Goal: Learn about a topic: Learn about a topic

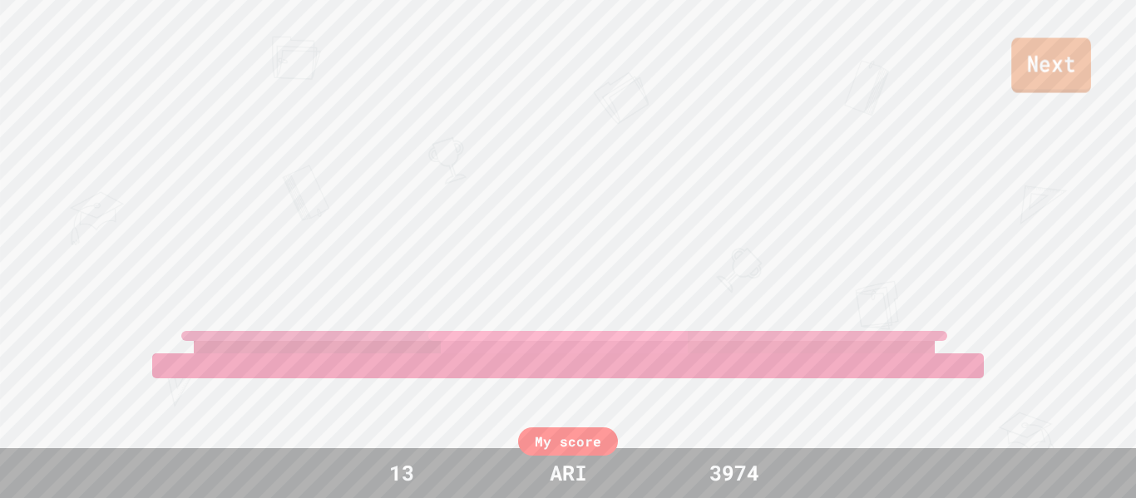
click at [1018, 83] on link "Next" at bounding box center [1051, 65] width 80 height 55
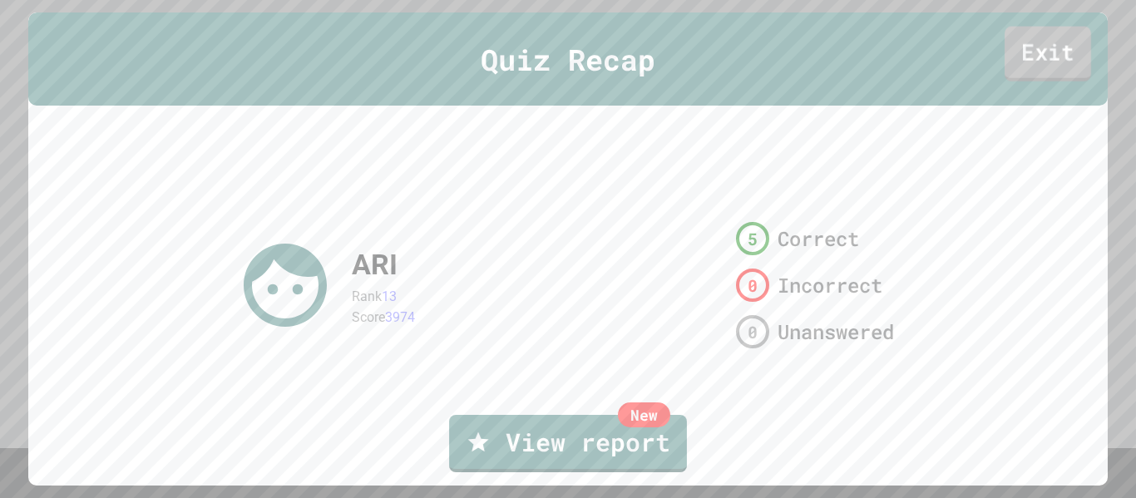
click at [1026, 51] on link "Exit" at bounding box center [1047, 54] width 86 height 55
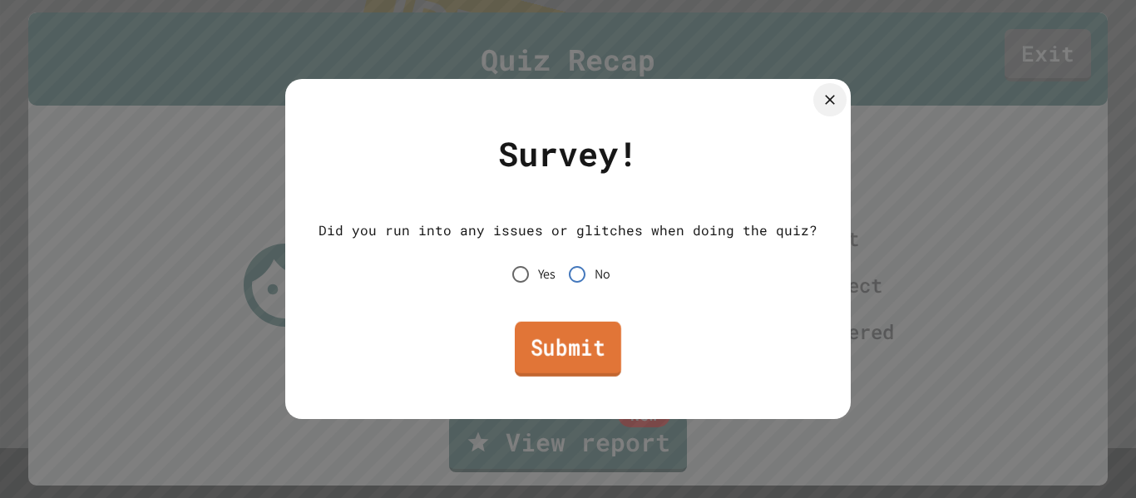
drag, startPoint x: 590, startPoint y: 329, endPoint x: 703, endPoint y: 321, distance: 113.4
click at [592, 329] on link "Submit" at bounding box center [568, 349] width 106 height 55
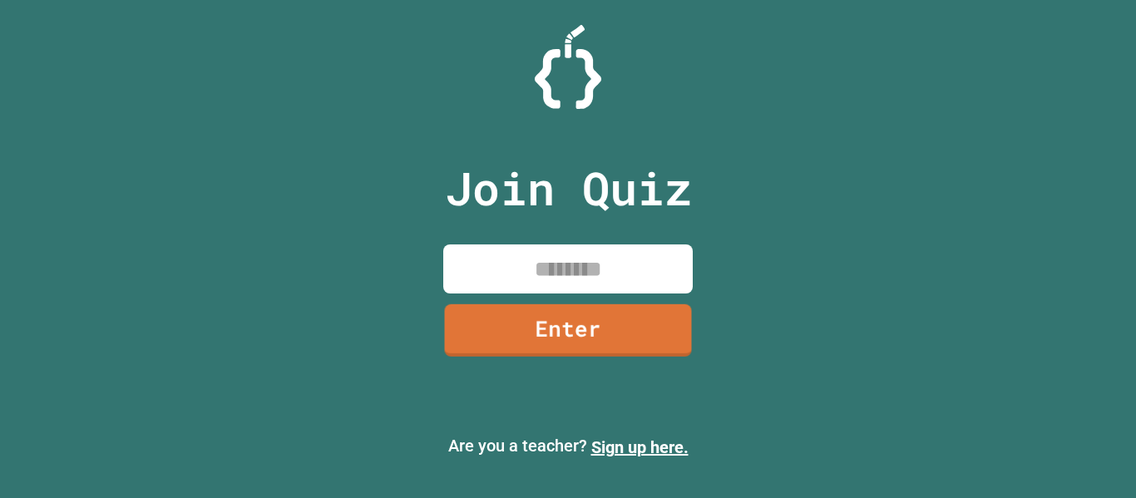
click at [545, 283] on input at bounding box center [567, 268] width 249 height 49
type input "********"
click at [590, 338] on link "Enter" at bounding box center [567, 329] width 252 height 54
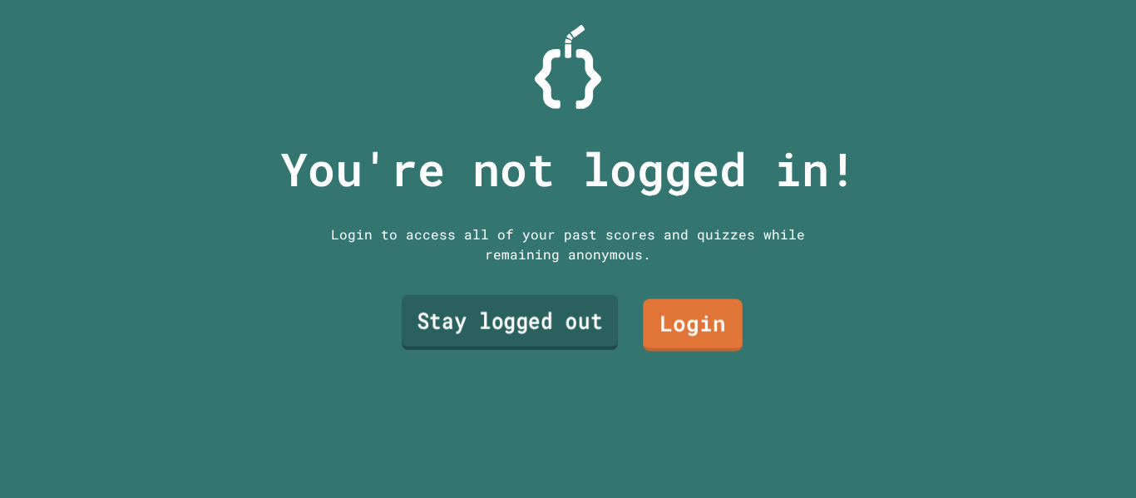
click at [592, 332] on link "Stay logged out" at bounding box center [510, 322] width 216 height 55
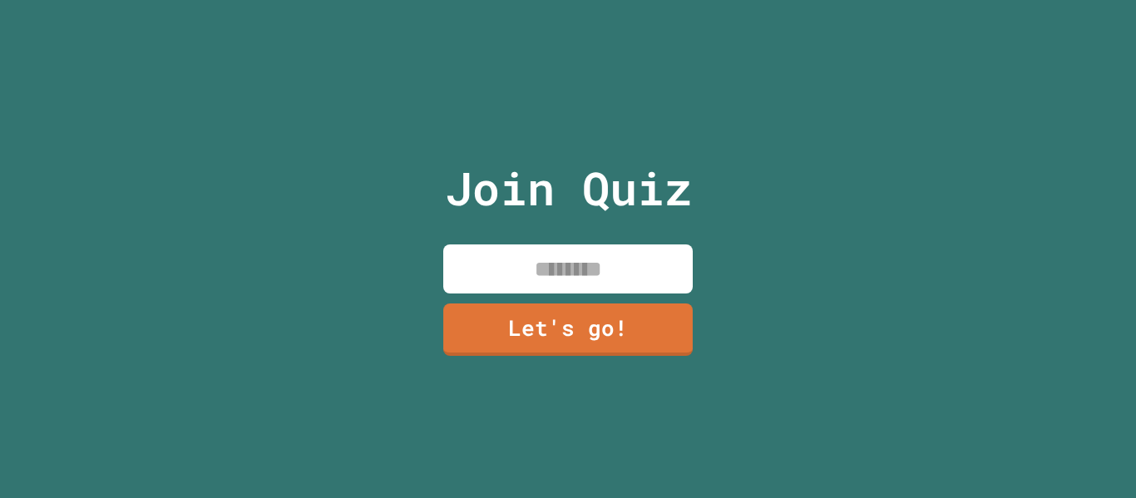
click at [644, 282] on input at bounding box center [567, 268] width 249 height 49
type input "***"
click at [616, 316] on link "Let's go!" at bounding box center [568, 327] width 242 height 55
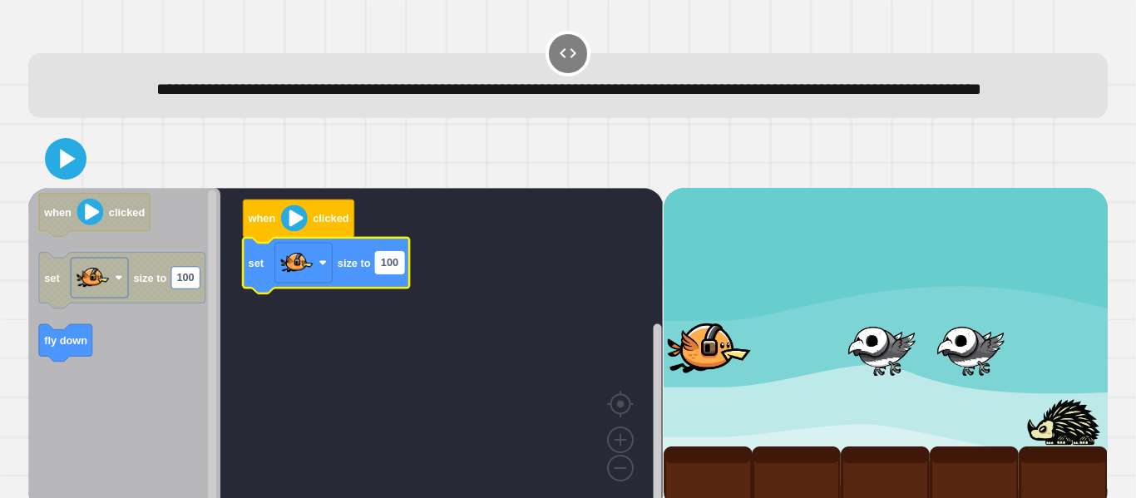
click at [383, 274] on rect "Blockly Workspace" at bounding box center [390, 263] width 28 height 22
click at [392, 287] on input "***" at bounding box center [390, 291] width 28 height 22
click at [399, 293] on input "***" at bounding box center [390, 291] width 28 height 22
type input "***"
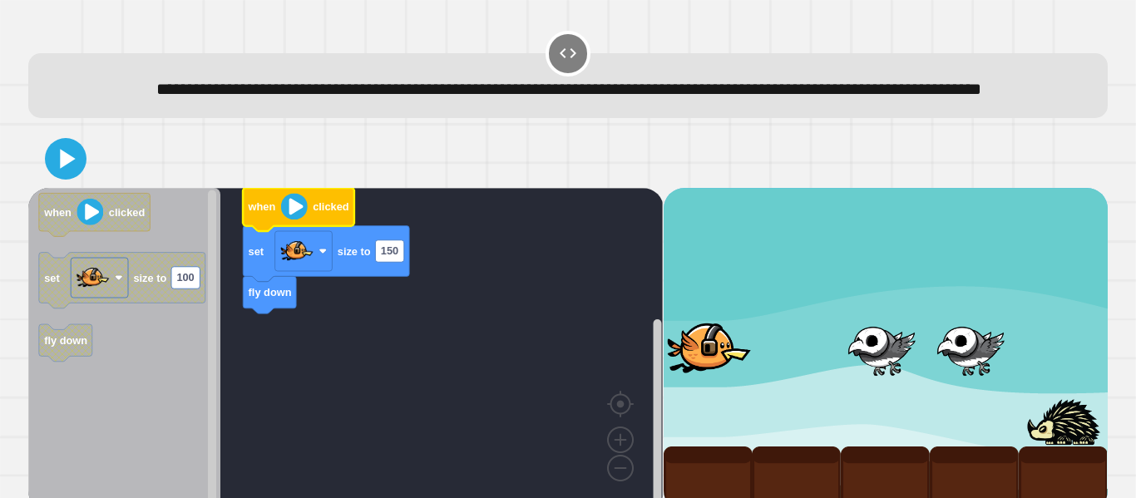
click at [290, 219] on image "Blockly Workspace" at bounding box center [294, 206] width 27 height 27
click at [83, 176] on icon at bounding box center [65, 158] width 35 height 35
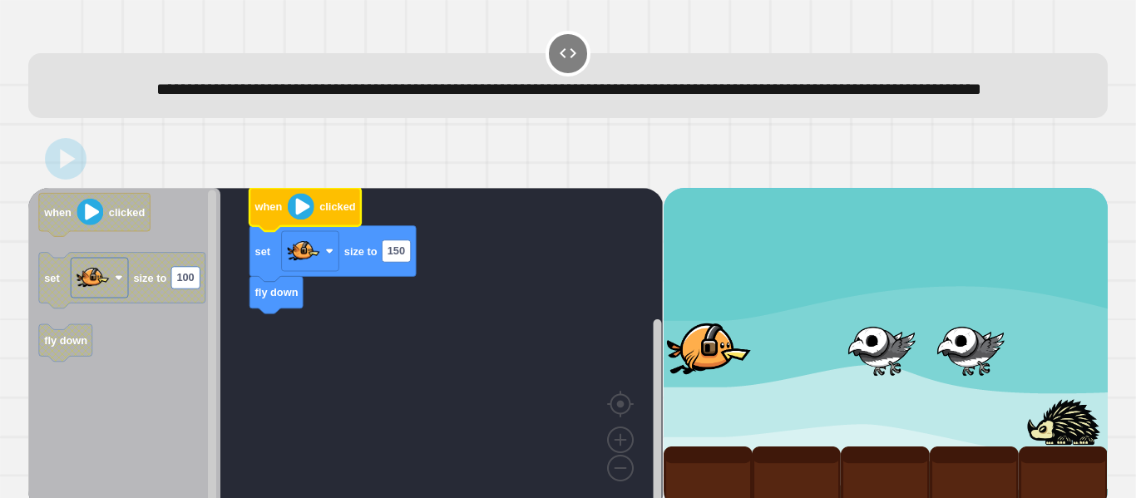
click at [293, 219] on image "Blockly Workspace" at bounding box center [301, 206] width 27 height 27
drag, startPoint x: 761, startPoint y: 353, endPoint x: 730, endPoint y: 366, distance: 34.0
click at [759, 357] on div at bounding box center [707, 349] width 133 height 96
click at [723, 369] on div at bounding box center [707, 355] width 133 height 96
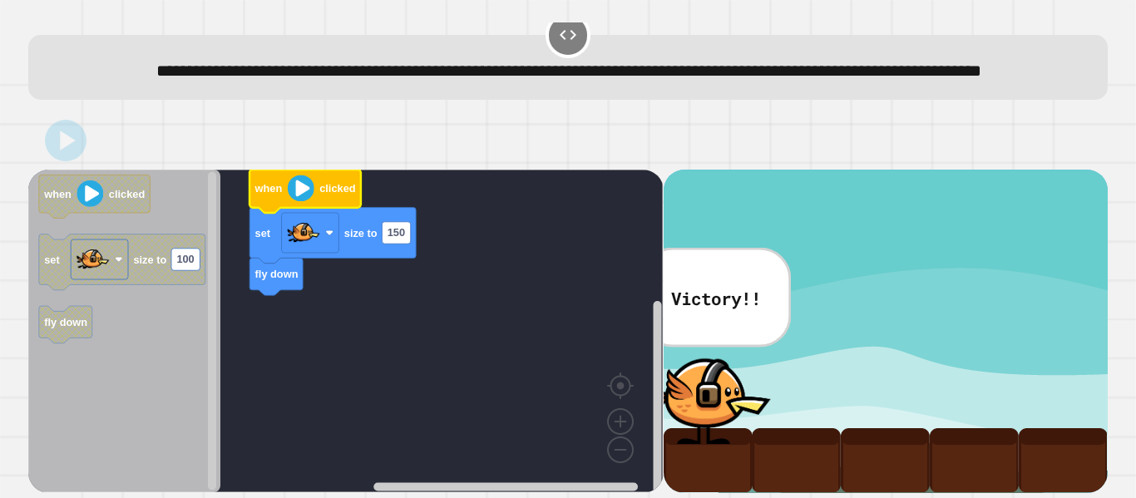
scroll to position [30, 0]
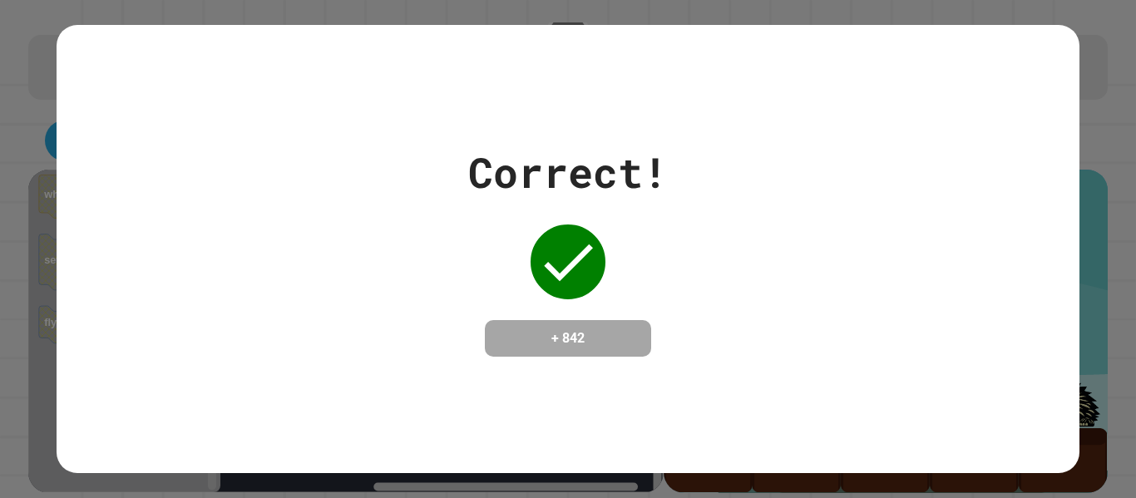
click at [614, 243] on div "Correct! + 842" at bounding box center [568, 248] width 200 height 215
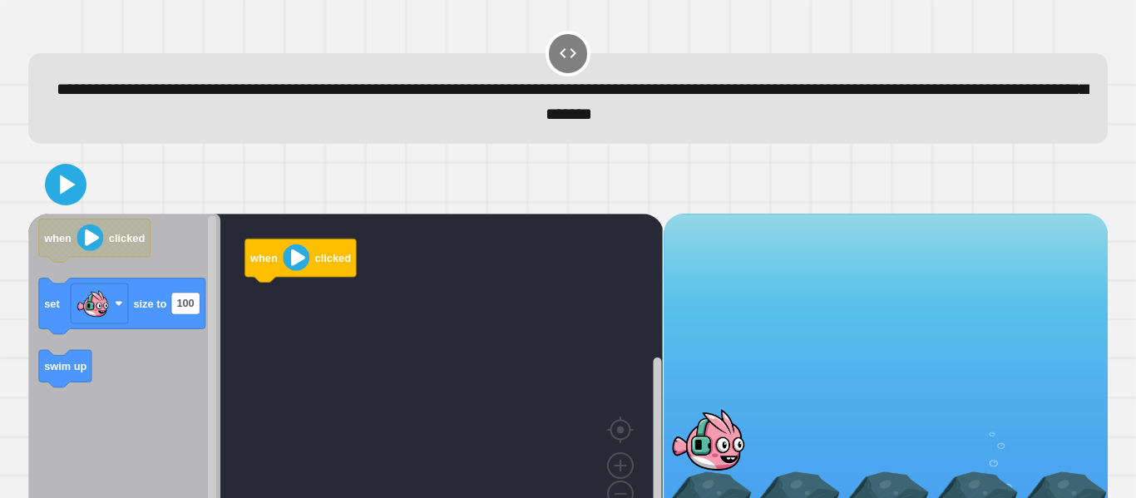
scroll to position [17, 0]
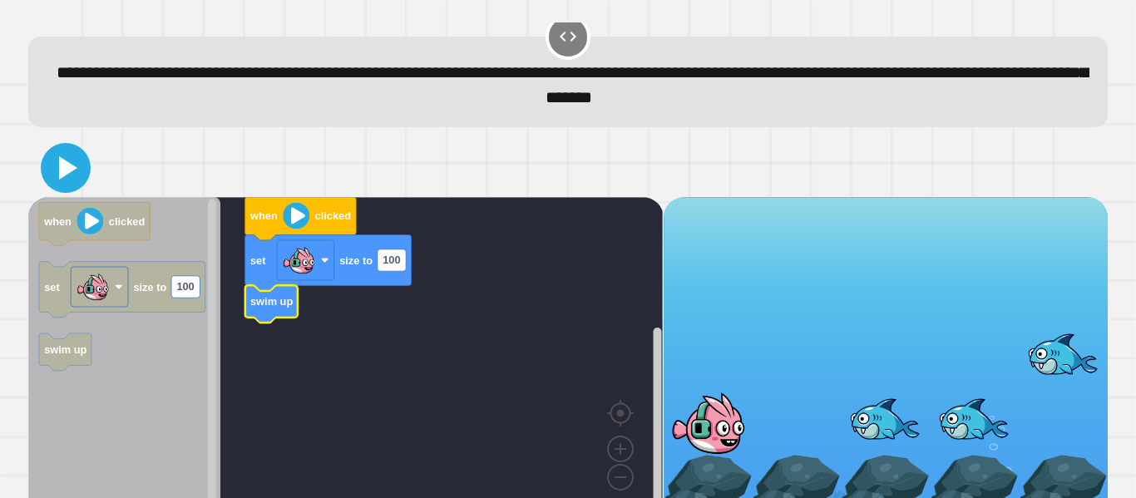
drag, startPoint x: 67, startPoint y: 180, endPoint x: 295, endPoint y: 224, distance: 232.0
click at [76, 182] on icon at bounding box center [66, 168] width 40 height 40
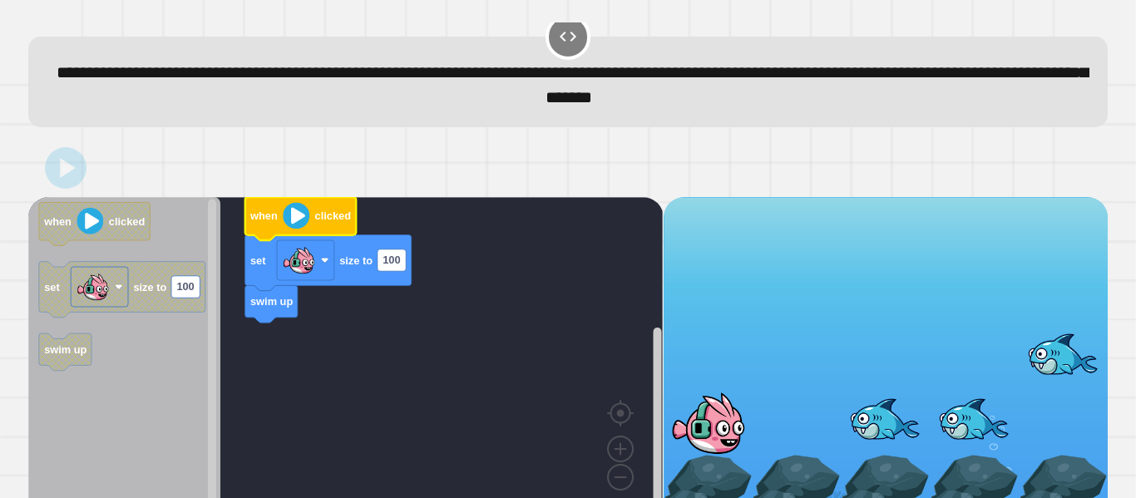
click at [295, 224] on image "Blockly Workspace" at bounding box center [296, 215] width 27 height 27
click at [397, 260] on text "100" at bounding box center [390, 260] width 17 height 12
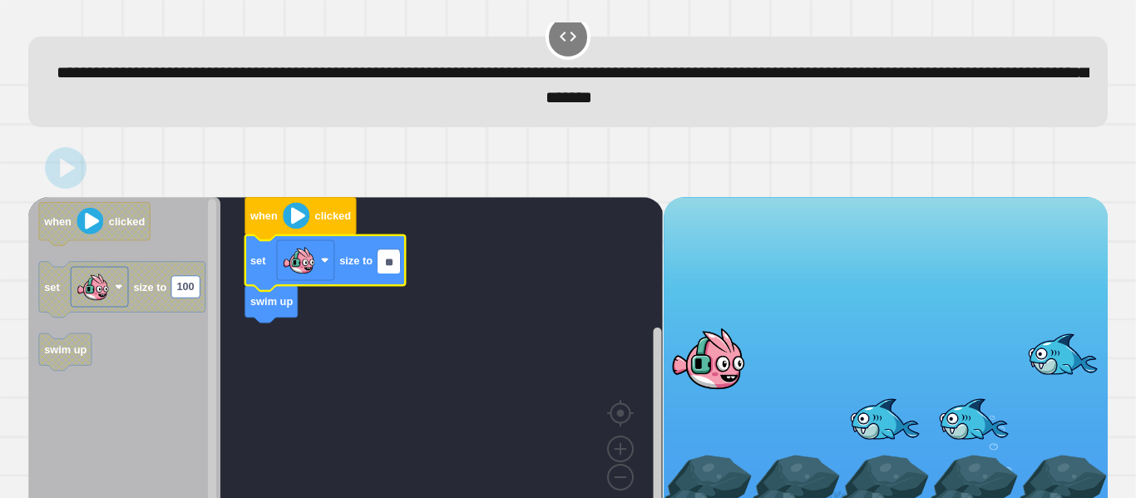
type input "***"
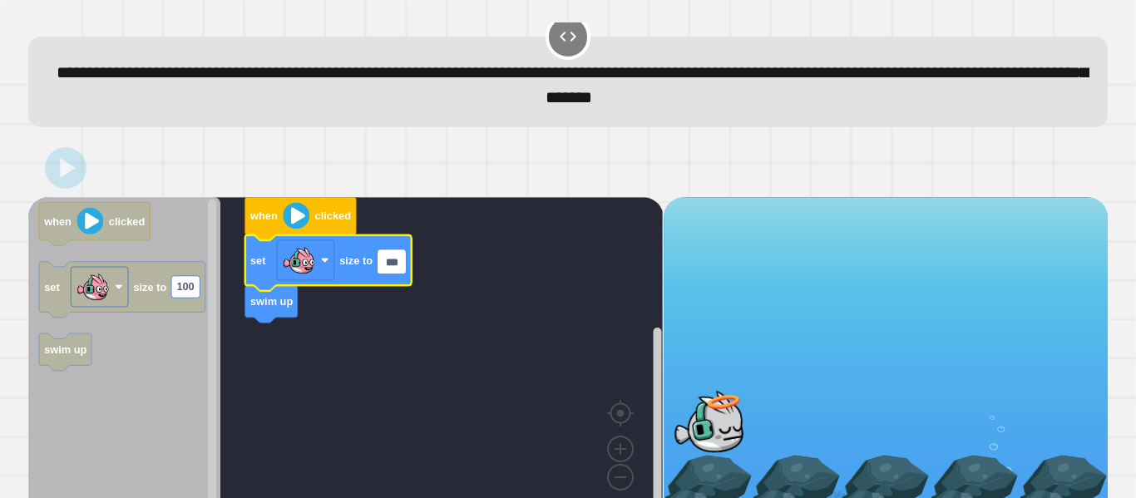
click at [296, 209] on image "Blockly Workspace" at bounding box center [296, 215] width 27 height 27
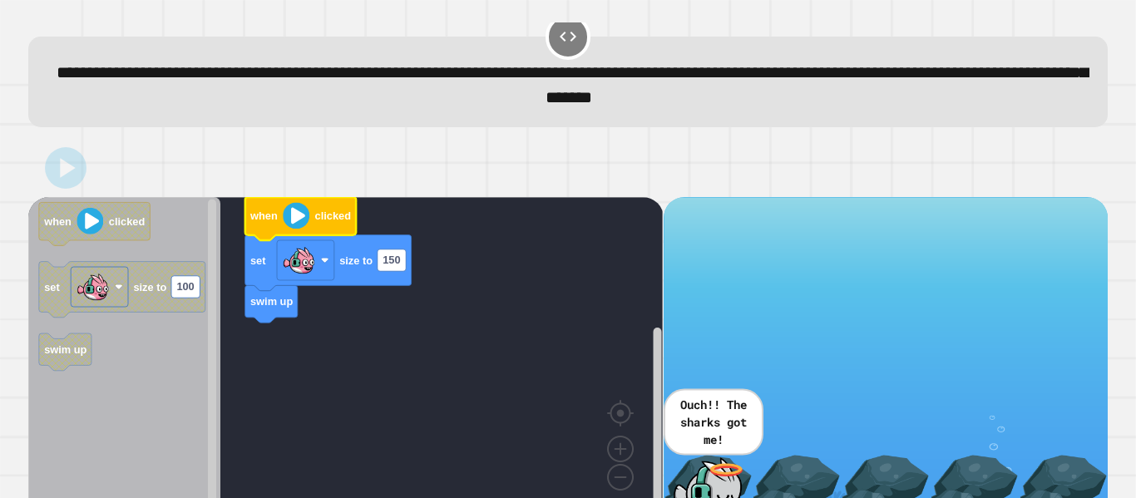
click at [307, 224] on image "Blockly Workspace" at bounding box center [296, 215] width 27 height 27
click at [298, 220] on image "Blockly Workspace" at bounding box center [296, 215] width 27 height 27
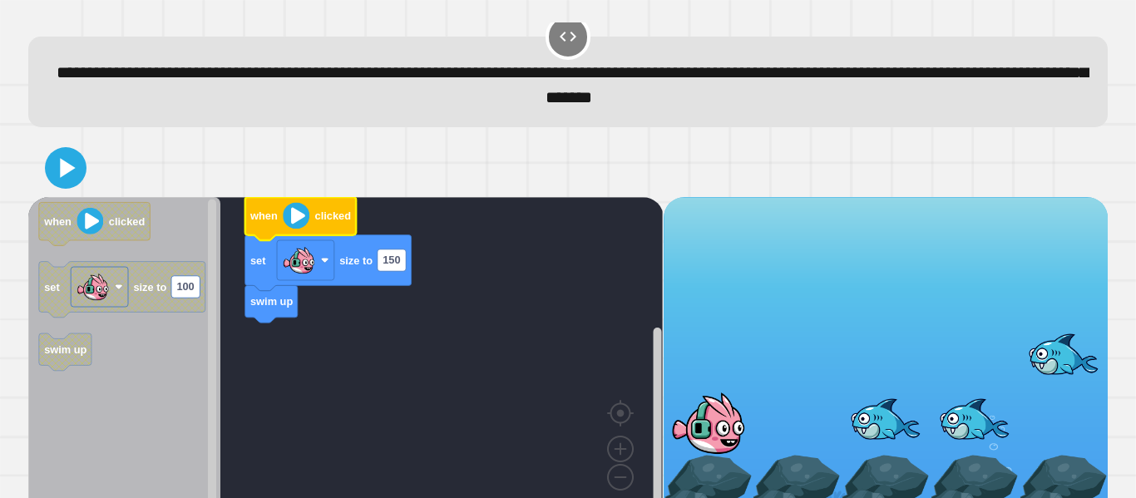
drag, startPoint x: 785, startPoint y: 336, endPoint x: 730, endPoint y: 418, distance: 98.9
click at [751, 405] on div at bounding box center [885, 358] width 444 height 323
click at [731, 420] on div at bounding box center [707, 423] width 89 height 65
click at [727, 424] on div at bounding box center [707, 423] width 89 height 65
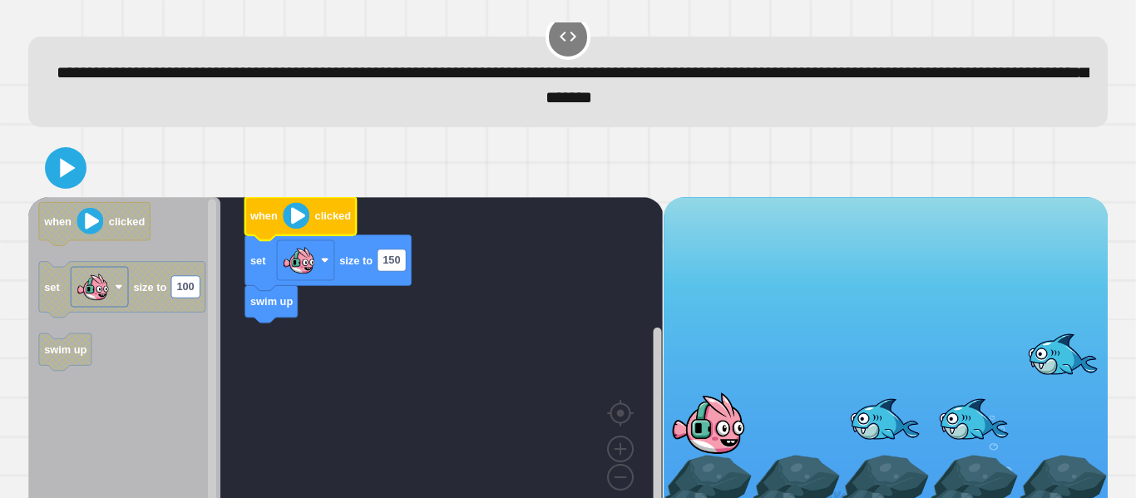
click at [725, 426] on div at bounding box center [707, 423] width 89 height 65
click at [722, 426] on div at bounding box center [707, 423] width 89 height 65
click at [297, 214] on image "Blockly Workspace" at bounding box center [296, 215] width 27 height 27
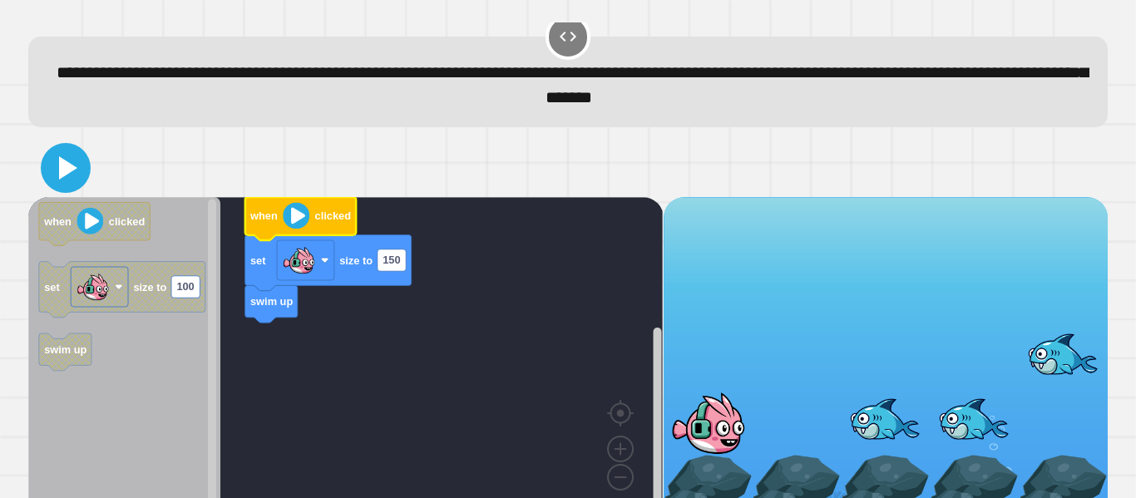
drag, startPoint x: 57, startPoint y: 164, endPoint x: 163, endPoint y: 190, distance: 108.7
click at [63, 165] on icon at bounding box center [66, 168] width 40 height 40
drag, startPoint x: 969, startPoint y: 373, endPoint x: 728, endPoint y: 380, distance: 241.2
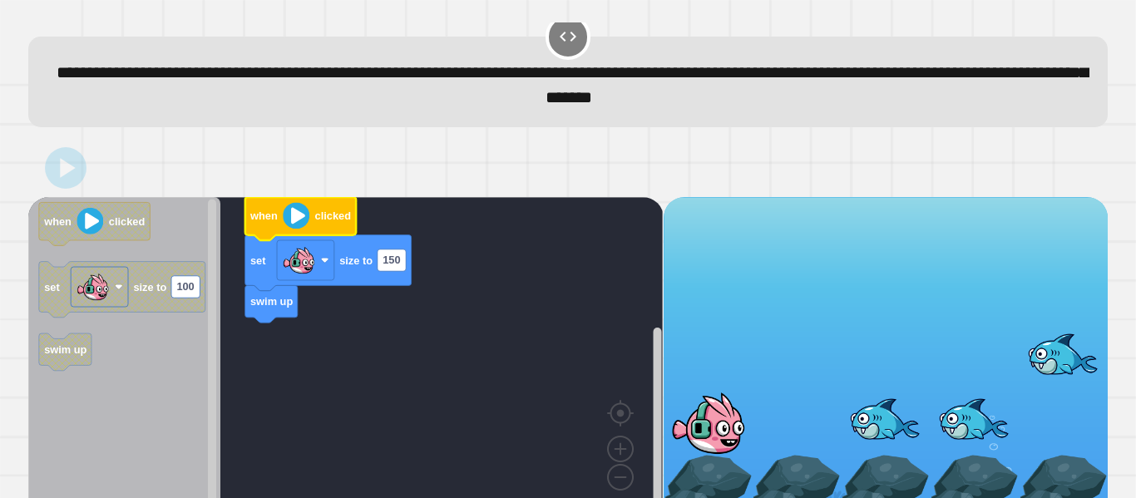
drag, startPoint x: 722, startPoint y: 431, endPoint x: 732, endPoint y: 448, distance: 19.7
click at [728, 441] on div at bounding box center [707, 423] width 89 height 65
drag, startPoint x: 732, startPoint y: 449, endPoint x: 704, endPoint y: 411, distance: 47.1
click at [723, 429] on div at bounding box center [707, 423] width 89 height 65
drag, startPoint x: 702, startPoint y: 409, endPoint x: 630, endPoint y: 386, distance: 75.2
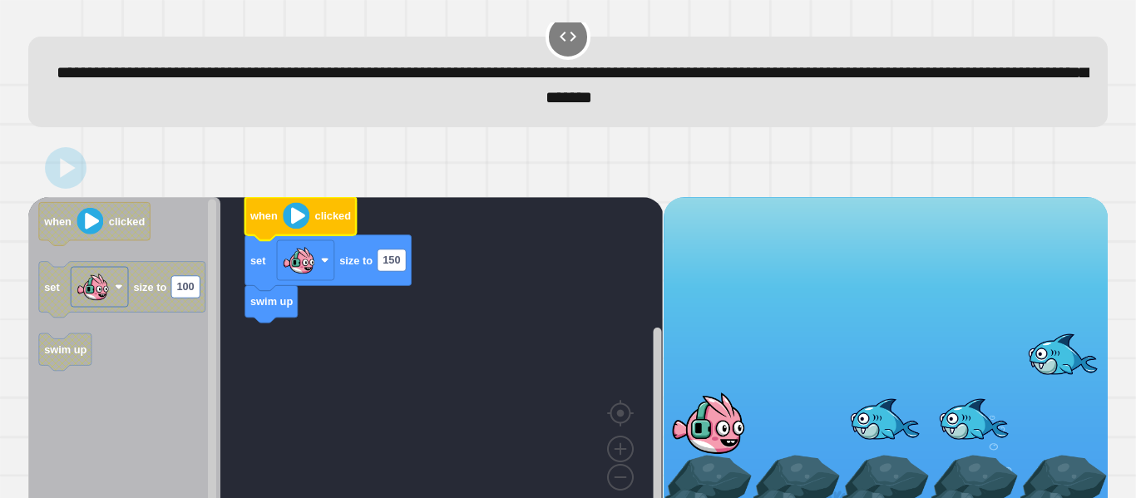
click at [668, 399] on div at bounding box center [707, 423] width 89 height 65
click at [289, 212] on image "Blockly Workspace" at bounding box center [296, 215] width 27 height 27
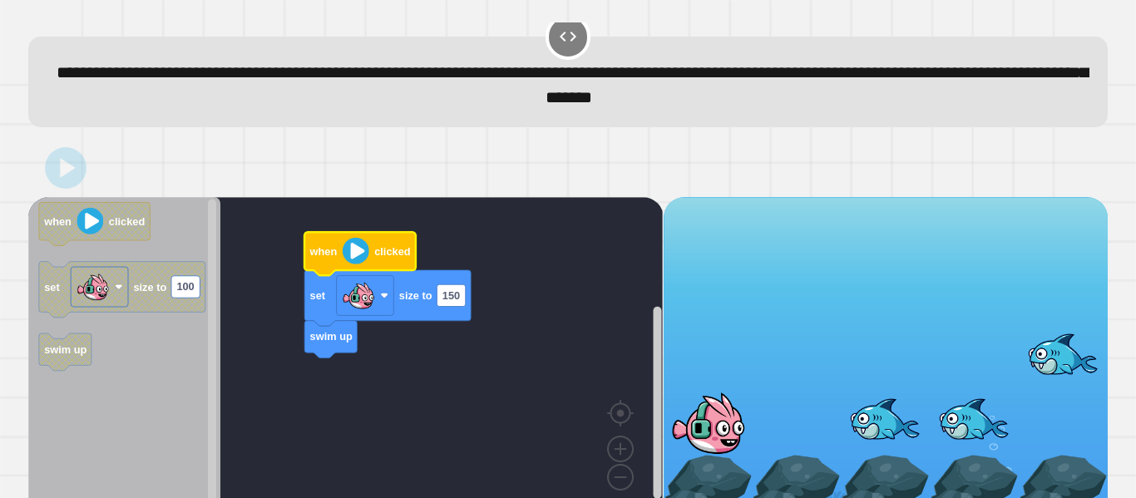
click at [353, 246] on image "Blockly Workspace" at bounding box center [356, 251] width 27 height 27
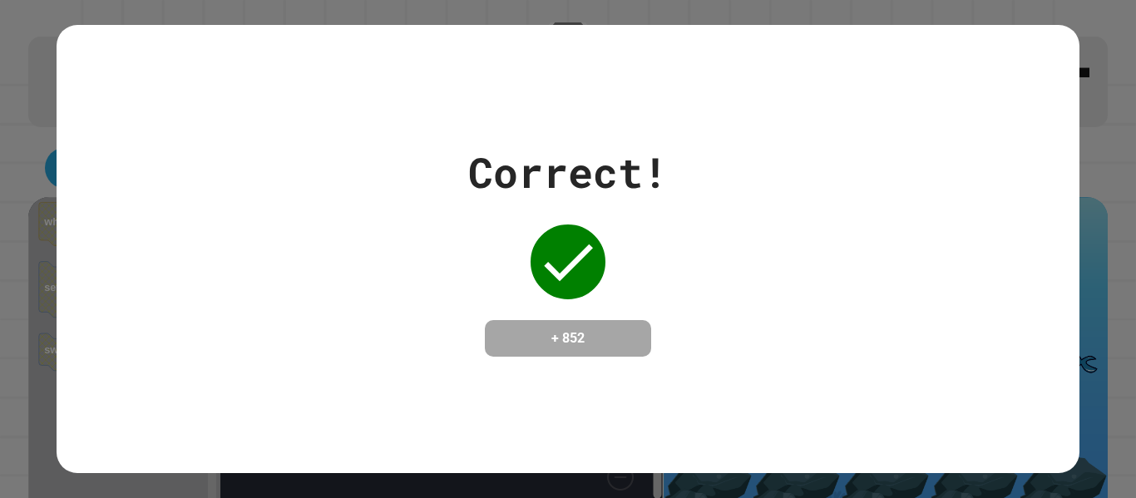
click at [569, 320] on div "+ 852" at bounding box center [568, 338] width 166 height 37
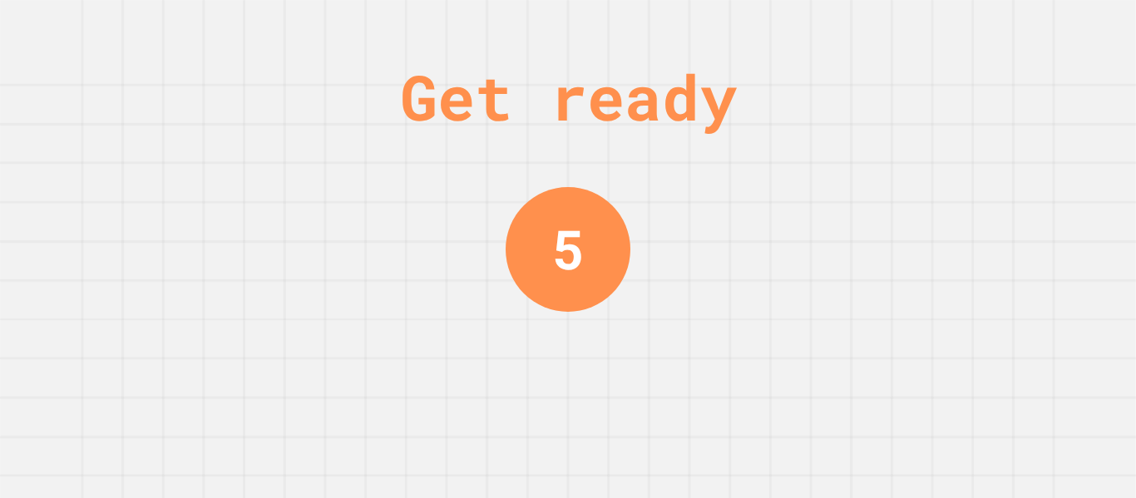
scroll to position [0, 0]
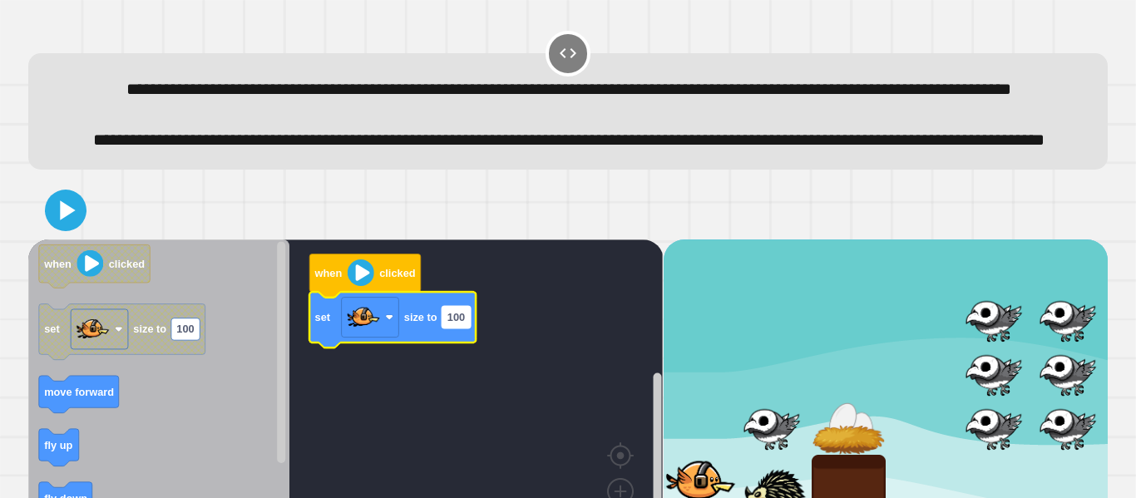
click at [451, 323] on text "100" at bounding box center [455, 317] width 17 height 12
click at [470, 377] on input "***" at bounding box center [456, 375] width 28 height 22
drag, startPoint x: 468, startPoint y: 379, endPoint x: 446, endPoint y: 377, distance: 22.5
click at [446, 377] on input "***" at bounding box center [456, 375] width 28 height 22
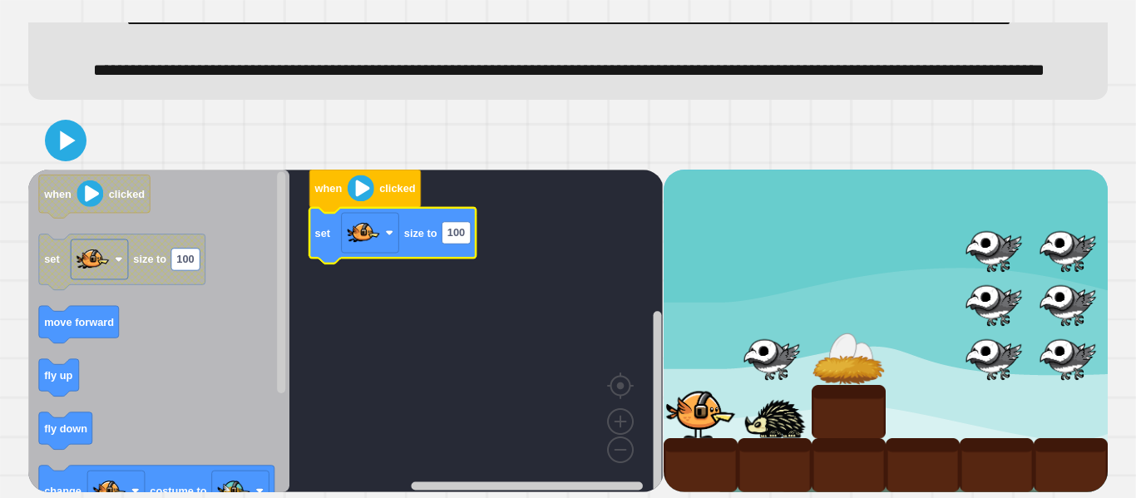
scroll to position [127, 0]
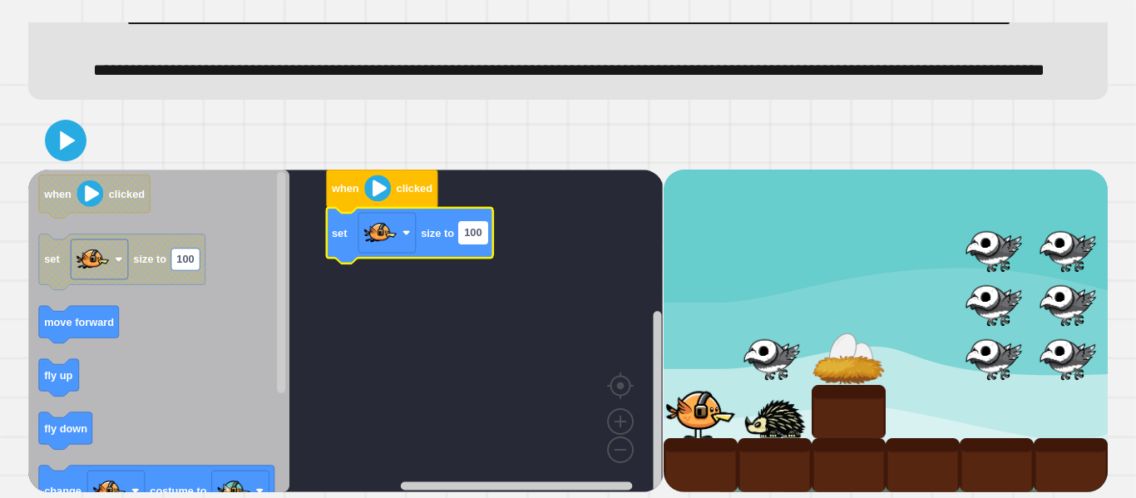
click at [466, 243] on rect "Blockly Workspace" at bounding box center [473, 232] width 28 height 22
click at [481, 237] on input "***" at bounding box center [473, 233] width 28 height 22
type input "*"
type input "**"
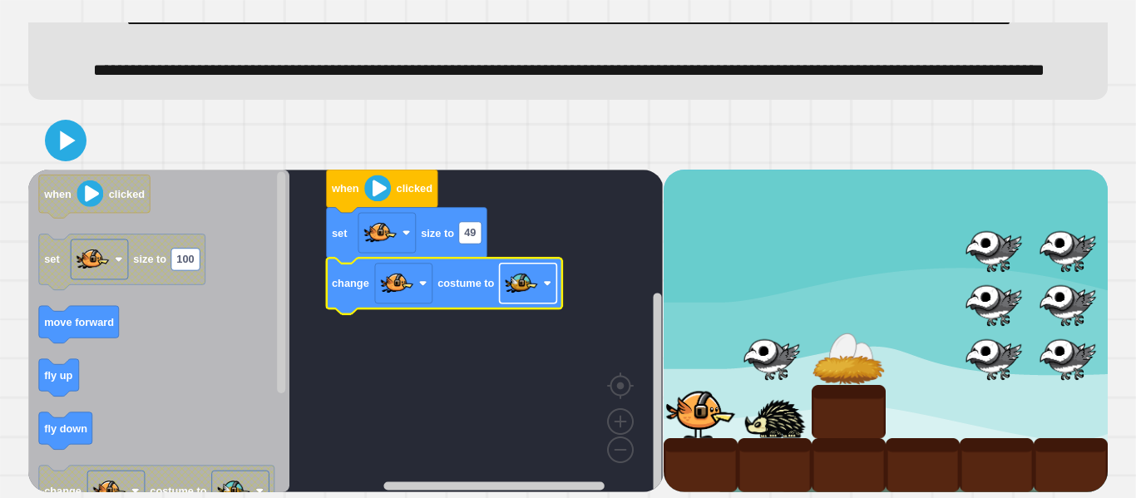
click at [540, 286] on rect "Blockly Workspace" at bounding box center [528, 283] width 57 height 40
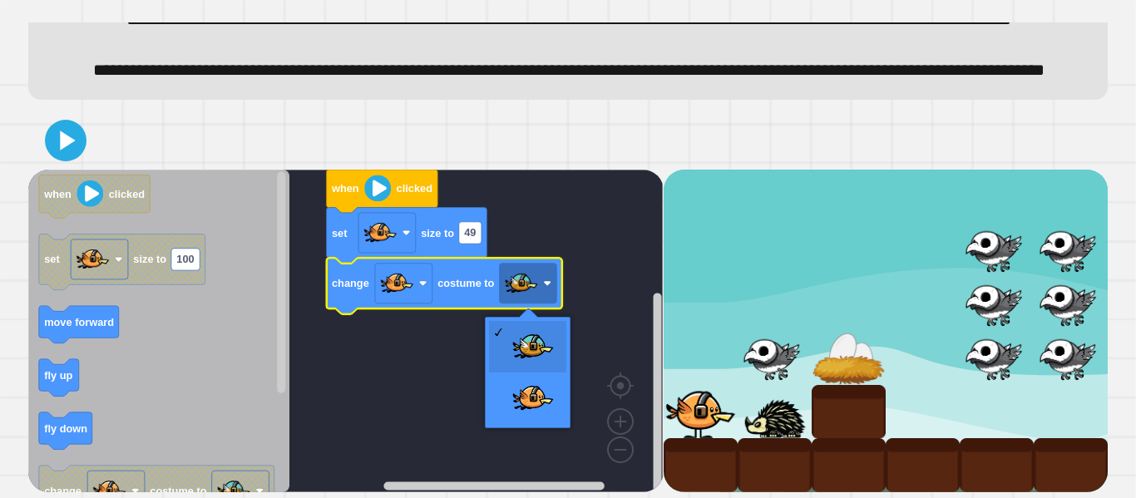
click at [510, 241] on rect "Blockly Workspace" at bounding box center [345, 331] width 634 height 323
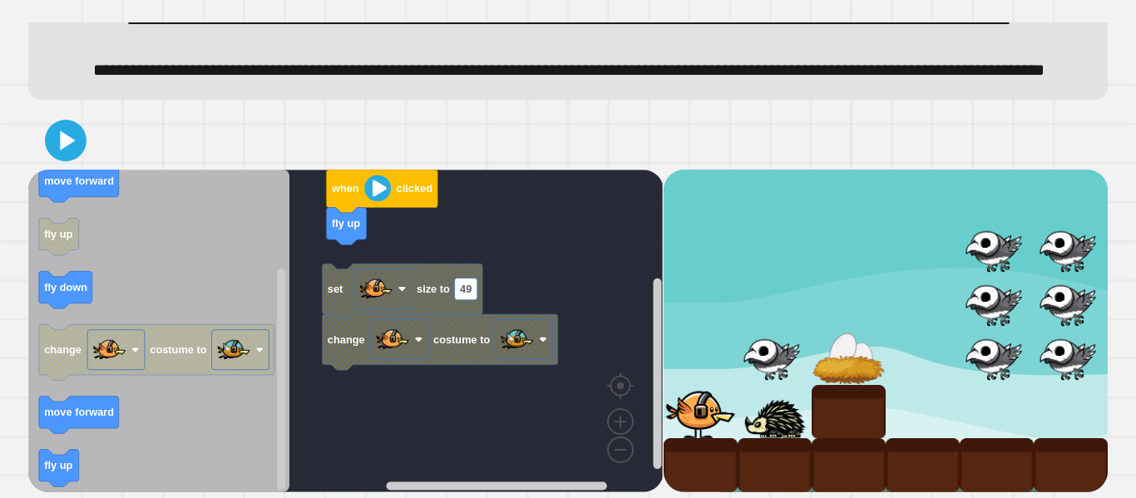
click at [334, 242] on div "set size to 49 change costume to when clicked fly up when clicked set size to 1…" at bounding box center [345, 331] width 634 height 323
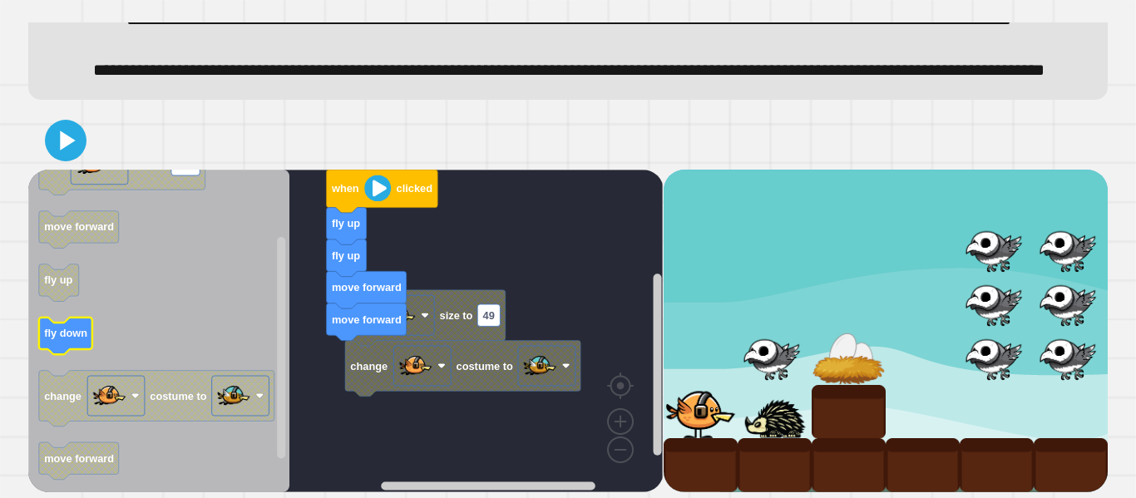
click at [140, 335] on icon "Blockly Workspace" at bounding box center [158, 331] width 261 height 323
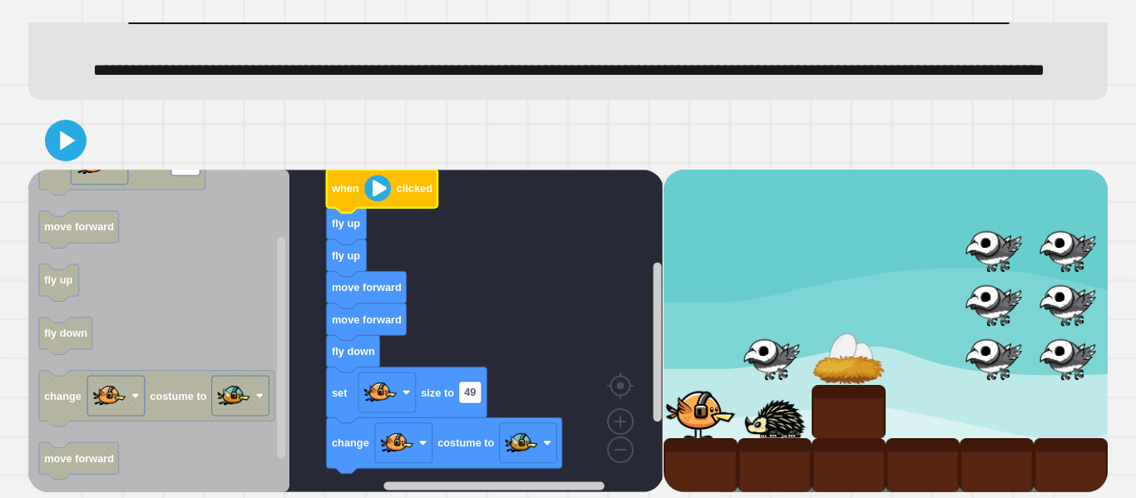
click at [370, 191] on image "Blockly Workspace" at bounding box center [377, 188] width 27 height 27
drag, startPoint x: 76, startPoint y: 136, endPoint x: 129, endPoint y: 156, distance: 56.8
click at [76, 137] on icon at bounding box center [66, 140] width 34 height 34
click at [374, 194] on image "Blockly Workspace" at bounding box center [377, 188] width 27 height 27
drag, startPoint x: 810, startPoint y: 220, endPoint x: 816, endPoint y: 227, distance: 8.8
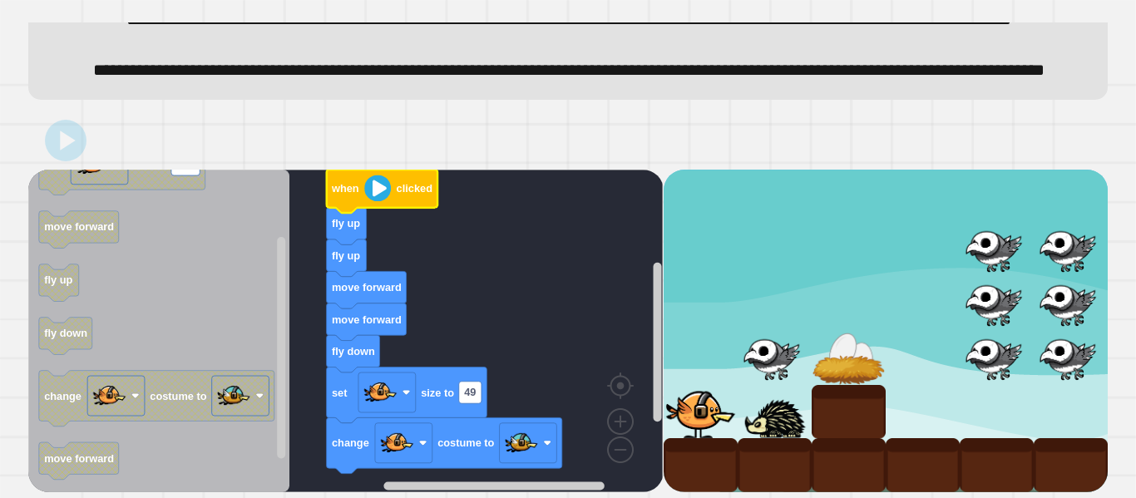
drag, startPoint x: 816, startPoint y: 229, endPoint x: 829, endPoint y: 254, distance: 27.9
drag, startPoint x: 829, startPoint y: 254, endPoint x: 836, endPoint y: 312, distance: 57.8
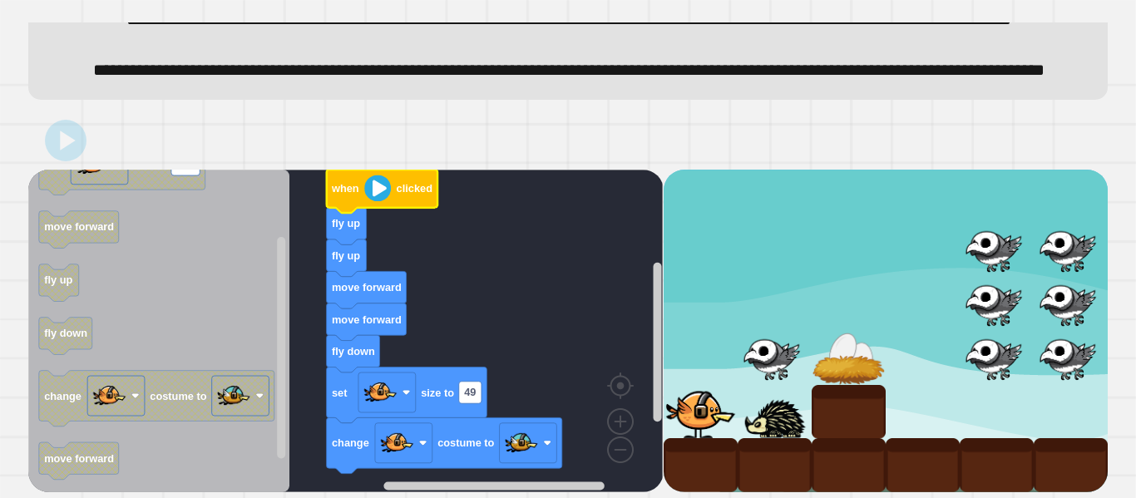
click at [826, 362] on div at bounding box center [885, 331] width 444 height 323
drag, startPoint x: 708, startPoint y: 410, endPoint x: 699, endPoint y: 412, distance: 9.3
click at [702, 412] on div at bounding box center [700, 412] width 74 height 54
click at [693, 412] on div at bounding box center [885, 331] width 444 height 323
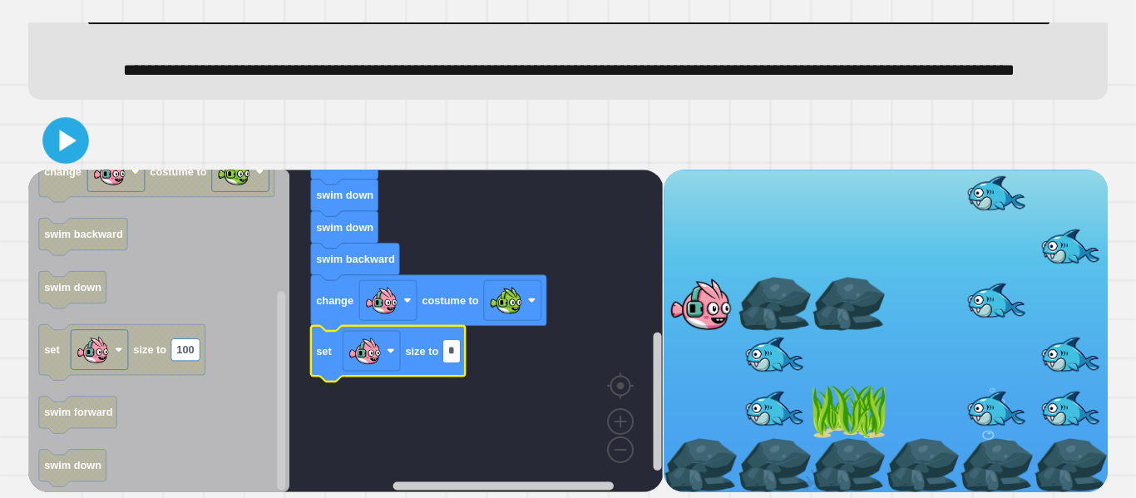
type input "*"
click at [71, 139] on icon at bounding box center [68, 141] width 17 height 22
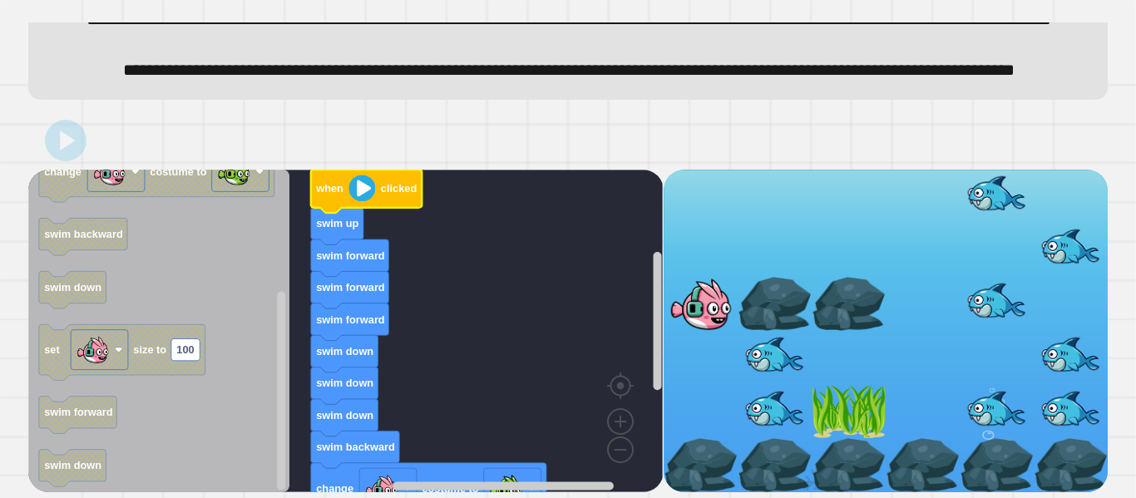
click at [357, 196] on image "Blockly Workspace" at bounding box center [362, 188] width 27 height 27
click at [723, 290] on div at bounding box center [700, 304] width 74 height 54
click at [722, 292] on div at bounding box center [700, 304] width 74 height 54
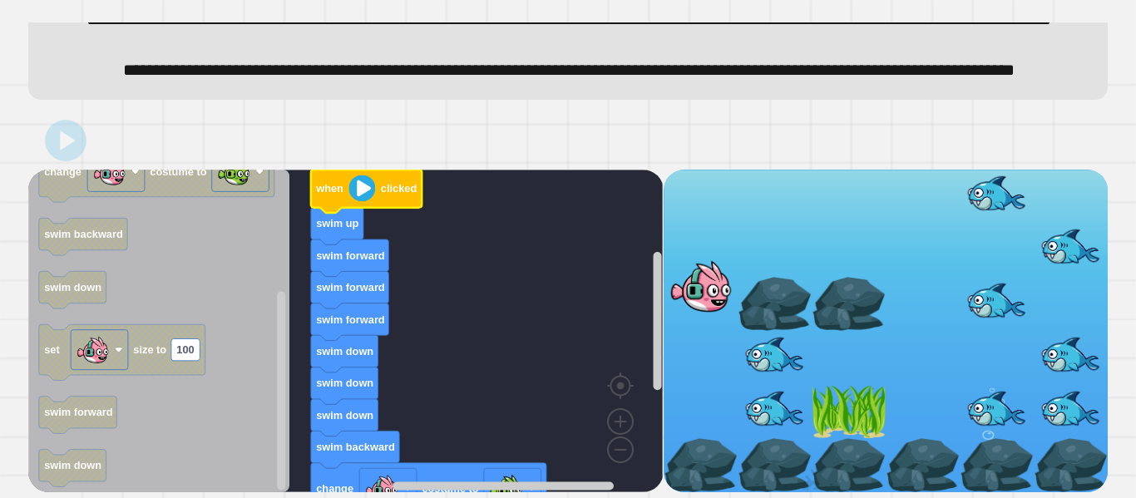
click at [722, 293] on div at bounding box center [700, 286] width 74 height 54
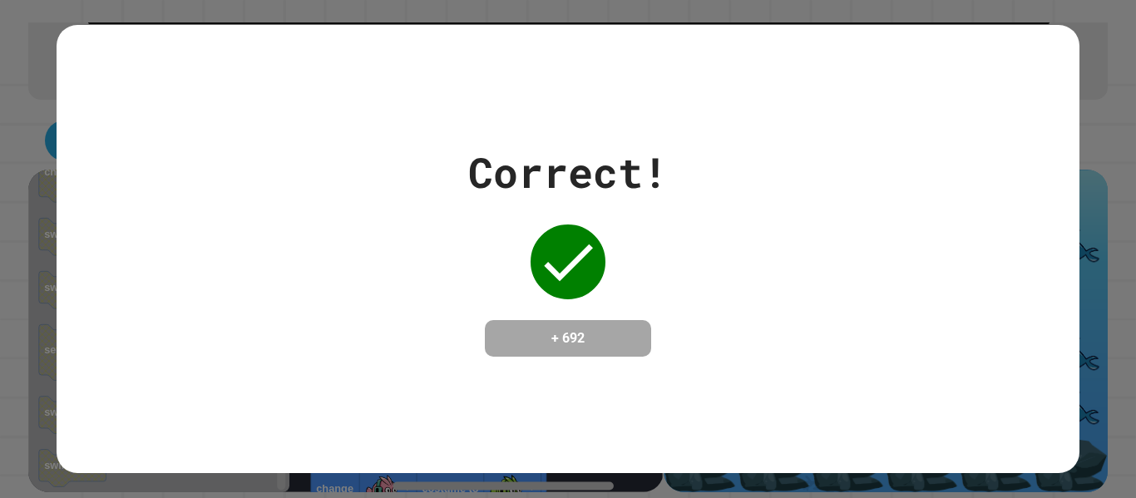
click at [618, 347] on h4 "+ 692" at bounding box center [567, 338] width 133 height 20
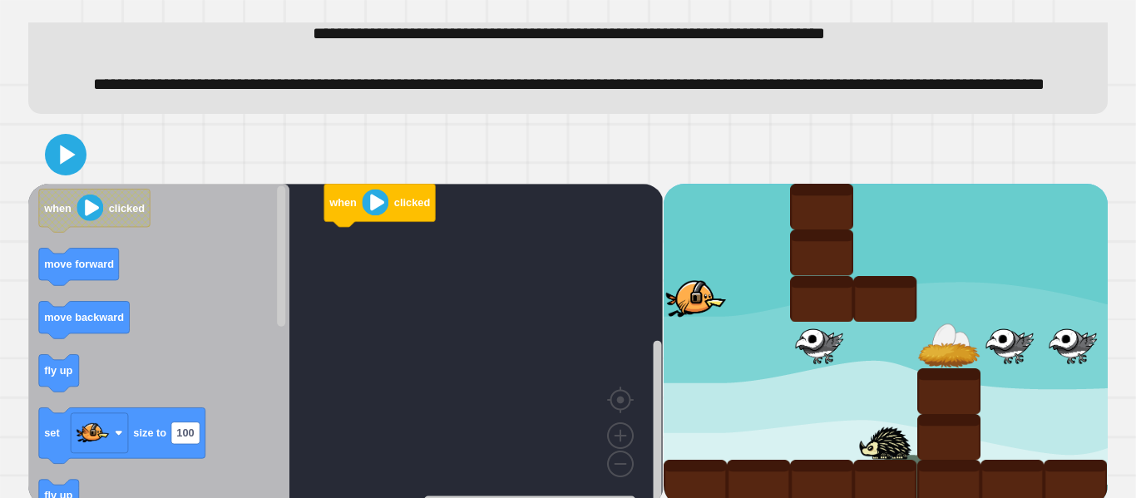
scroll to position [79, 0]
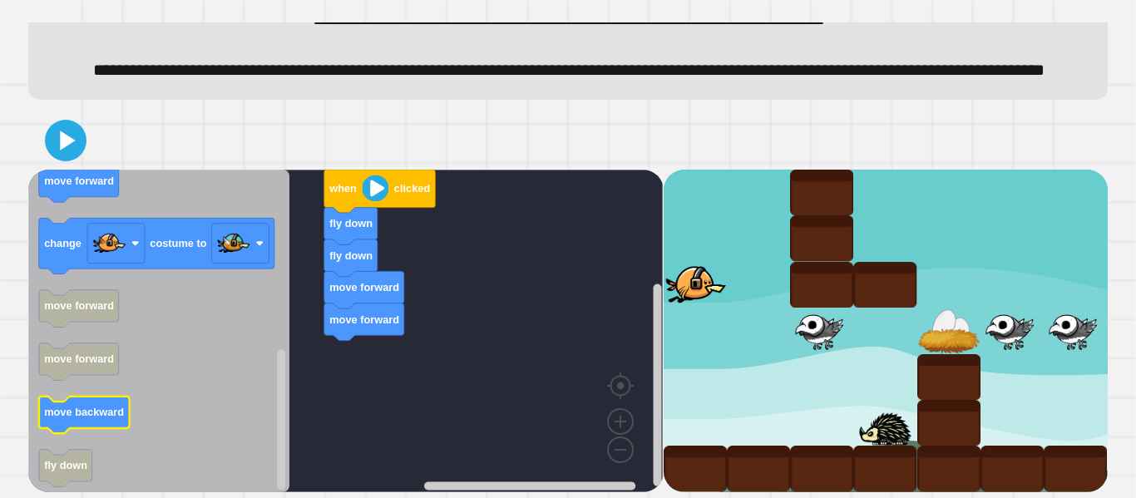
click at [99, 418] on text "move backward" at bounding box center [84, 412] width 80 height 12
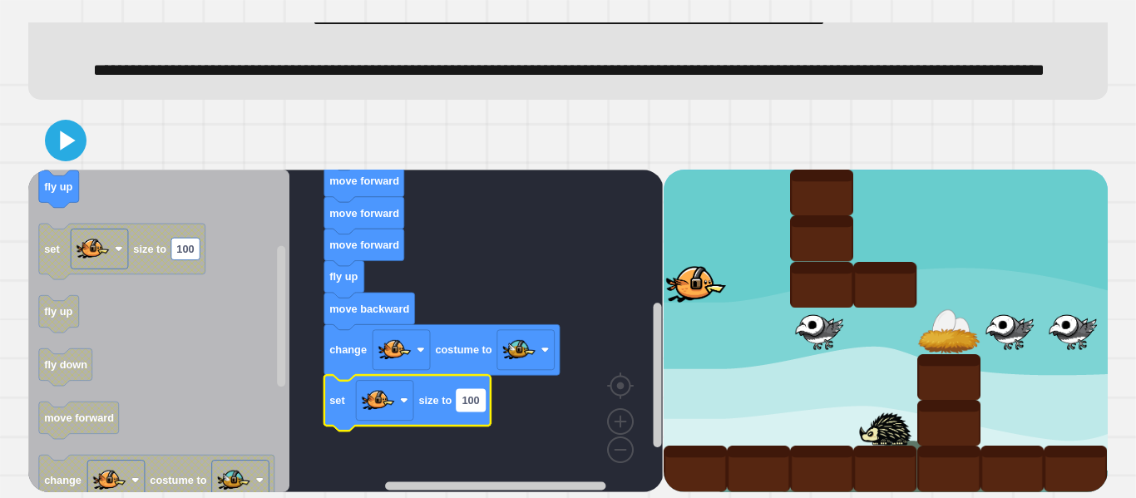
click at [474, 407] on text "100" at bounding box center [470, 400] width 17 height 12
click at [481, 424] on input "***" at bounding box center [470, 422] width 28 height 22
click at [479, 425] on input "***" at bounding box center [470, 422] width 28 height 22
type input "*"
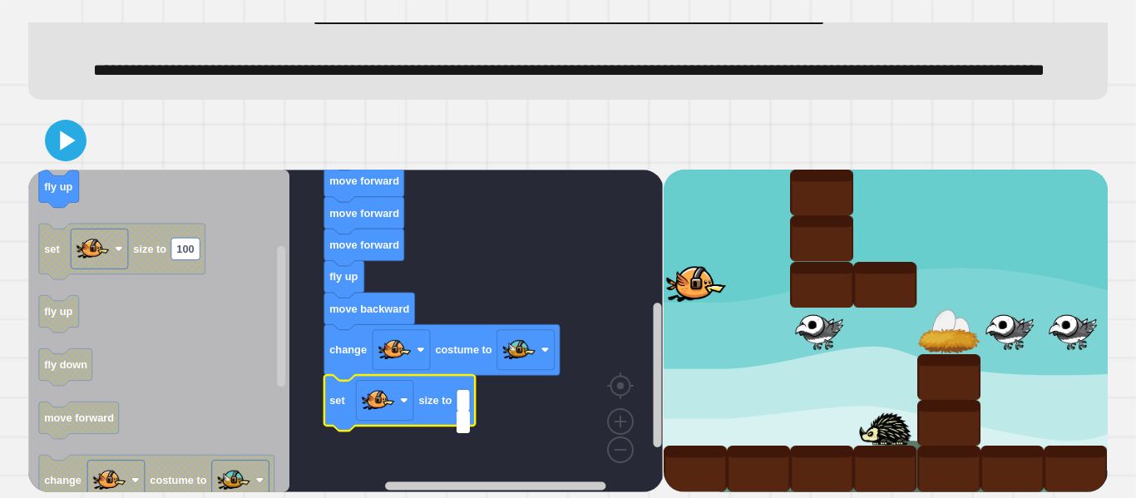
type input "*"
type input "**"
click at [71, 153] on icon at bounding box center [66, 141] width 40 height 40
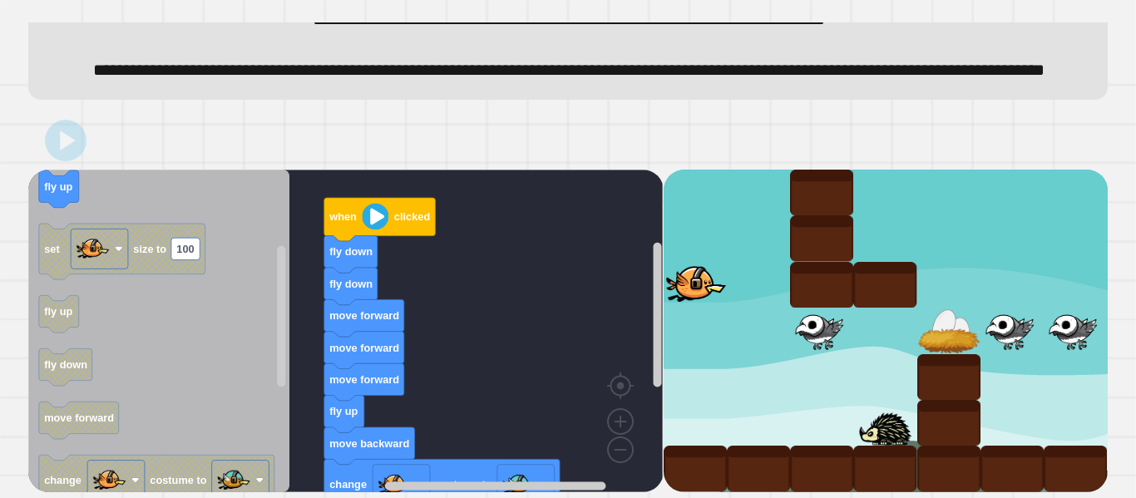
click at [394, 223] on text "clicked" at bounding box center [412, 216] width 36 height 12
click at [375, 229] on image "Blockly Workspace" at bounding box center [375, 216] width 27 height 27
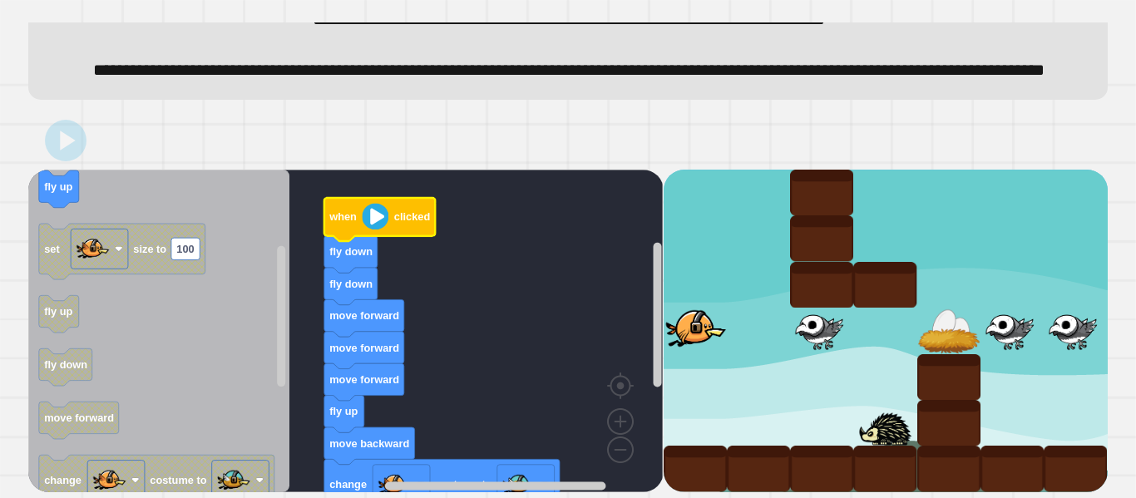
click at [829, 257] on div at bounding box center [821, 238] width 63 height 46
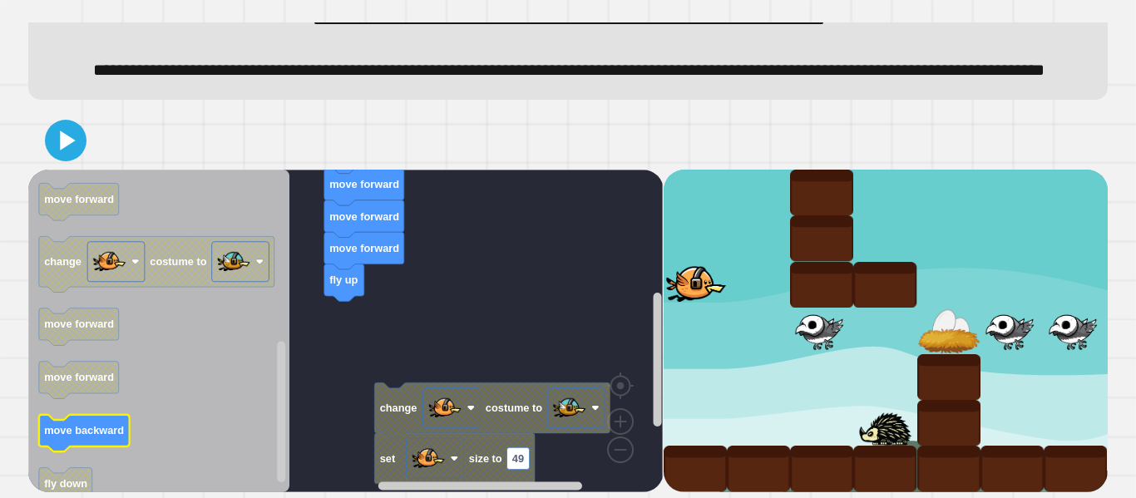
click at [107, 441] on icon "Blockly Workspace" at bounding box center [84, 432] width 91 height 37
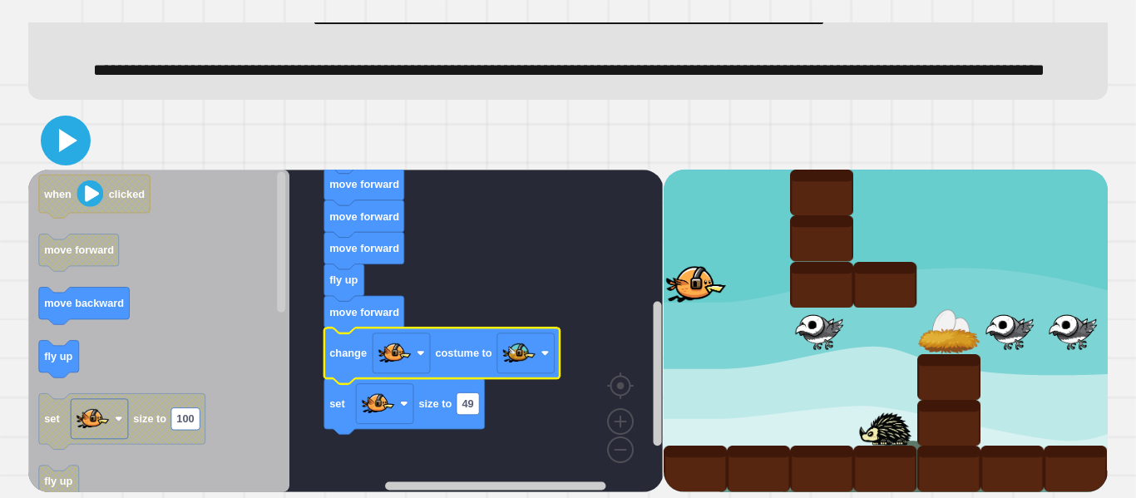
drag, startPoint x: 57, startPoint y: 165, endPoint x: 214, endPoint y: 266, distance: 187.7
click at [57, 160] on icon at bounding box center [66, 141] width 40 height 40
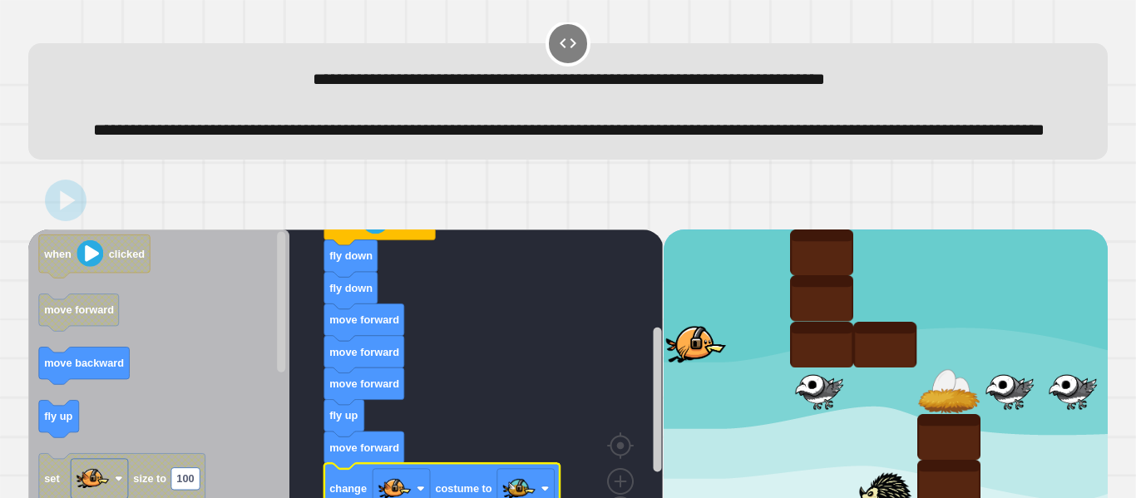
scroll to position [0, 0]
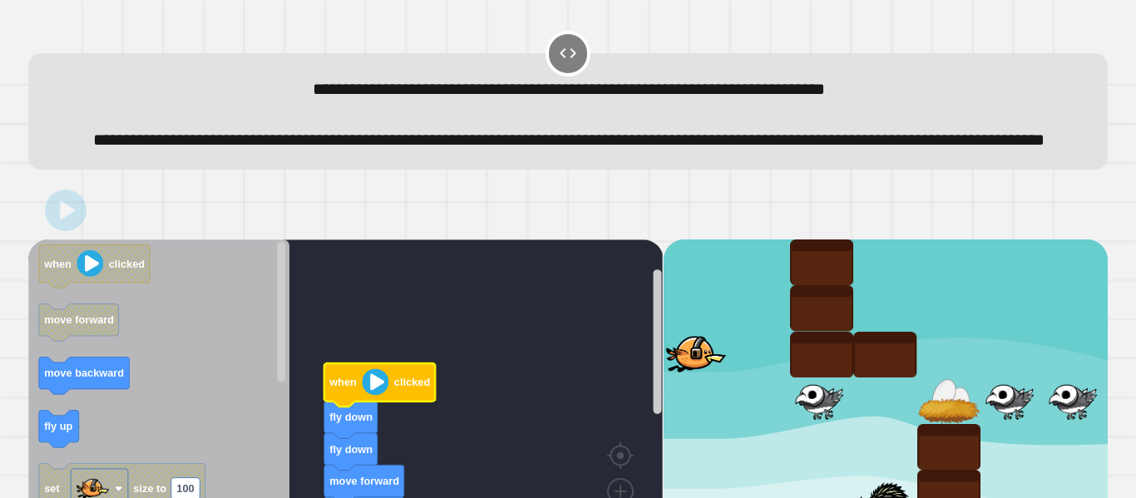
click at [387, 395] on image "Blockly Workspace" at bounding box center [375, 381] width 27 height 27
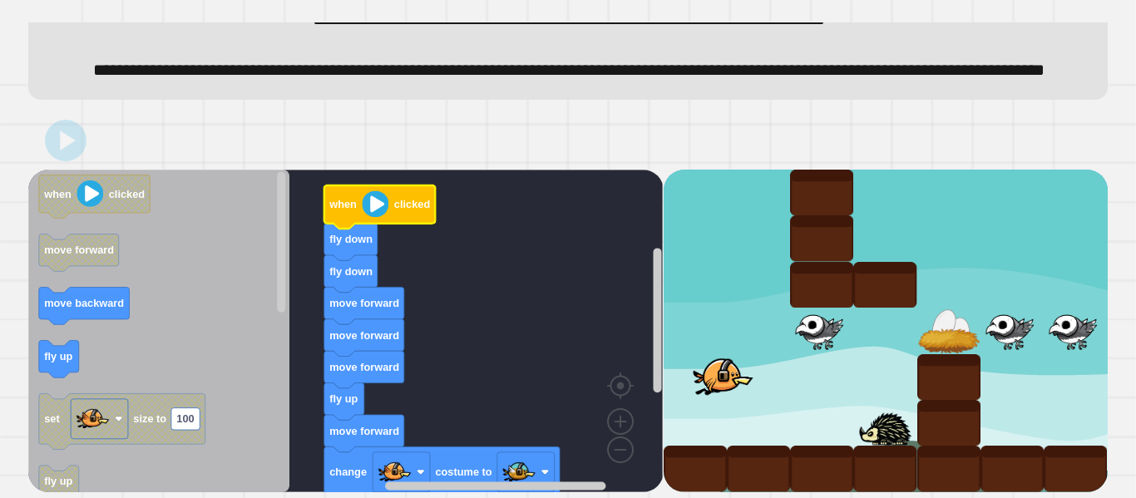
scroll to position [101, 0]
